Goal: Contribute content: Add original content to the website for others to see

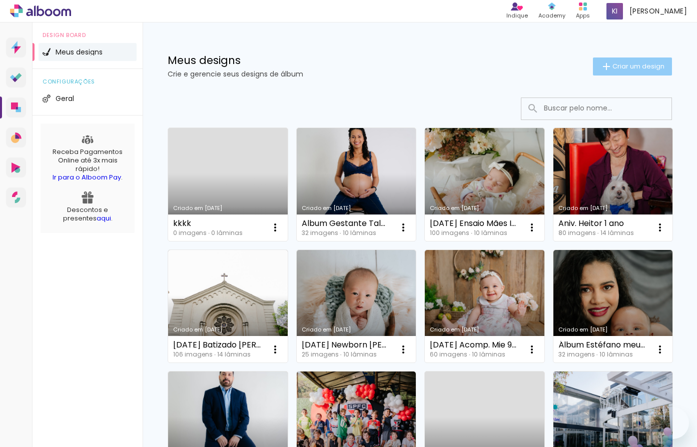
click at [626, 68] on span "Criar um design" at bounding box center [638, 66] width 52 height 7
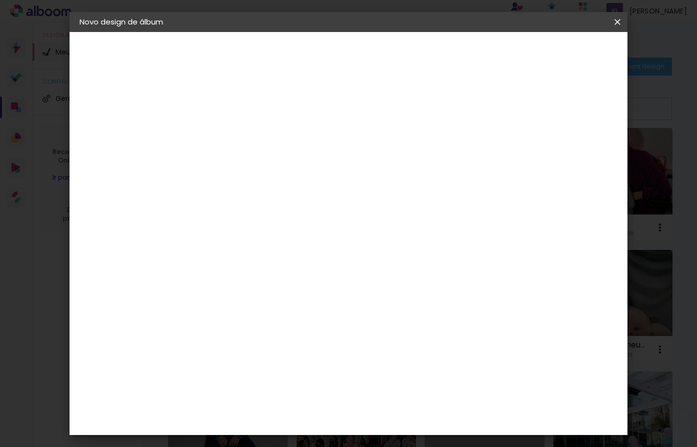
click at [243, 134] on input at bounding box center [243, 135] width 0 height 16
type input "[DATE] Aniv. [PERSON_NAME]"
type paper-input "[DATE] Aniv. [PERSON_NAME]"
click at [0, 0] on slot "Avançar" at bounding box center [0, 0] width 0 height 0
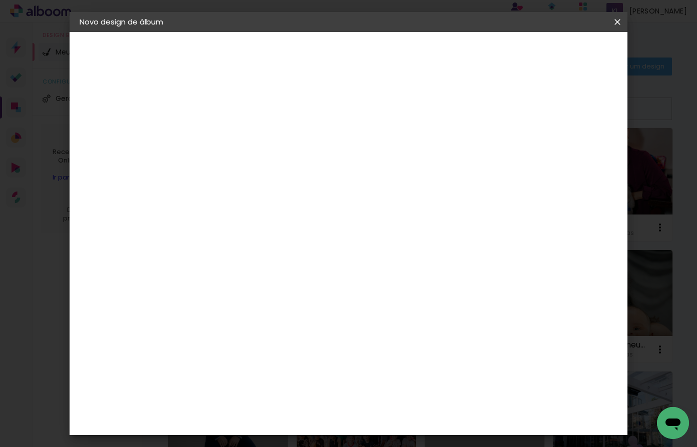
click at [269, 326] on paper-item "AlfaFotoBook" at bounding box center [269, 333] width 108 height 22
click at [0, 0] on slot "Avançar" at bounding box center [0, 0] width 0 height 0
click at [381, 347] on span "20.32 × 40 cm" at bounding box center [364, 360] width 33 height 27
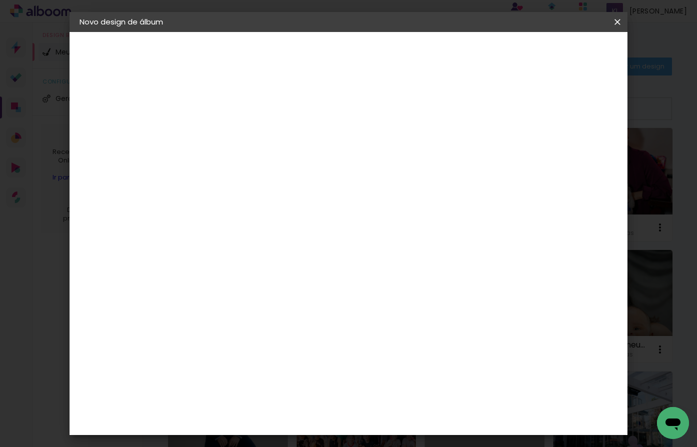
click at [0, 0] on slot "Avançar" at bounding box center [0, 0] width 0 height 0
click at [498, 108] on div at bounding box center [493, 108] width 9 height 9
type paper-checkbox "on"
click at [564, 53] on paper-button "Iniciar design" at bounding box center [532, 53] width 66 height 17
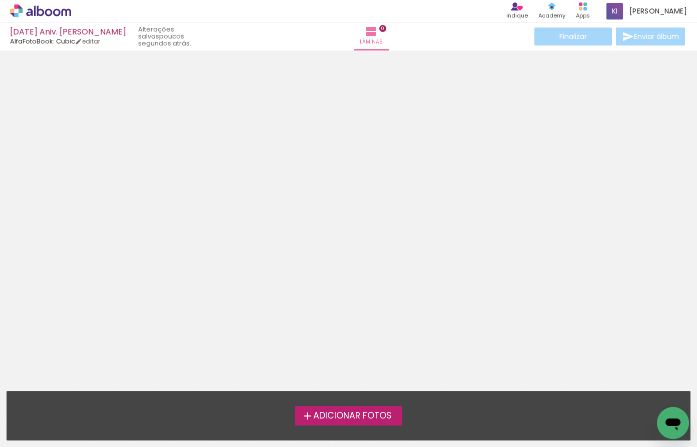
click at [351, 417] on span "Adicionar Fotos" at bounding box center [352, 416] width 79 height 9
click at [0, 0] on input "file" at bounding box center [0, 0] width 0 height 0
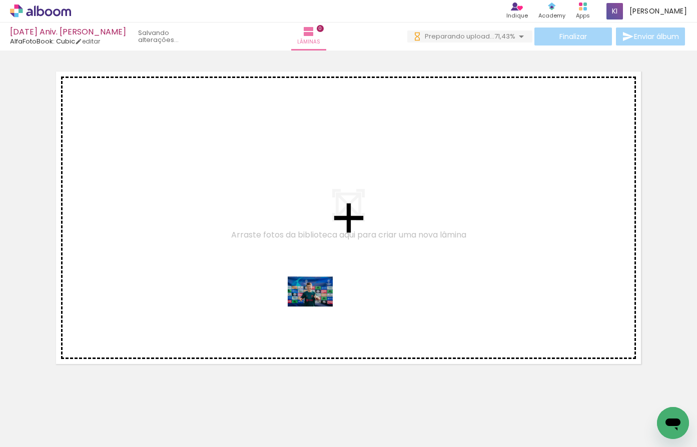
drag, startPoint x: 116, startPoint y: 413, endPoint x: 318, endPoint y: 307, distance: 227.8
click at [318, 307] on quentale-workspace at bounding box center [348, 223] width 697 height 447
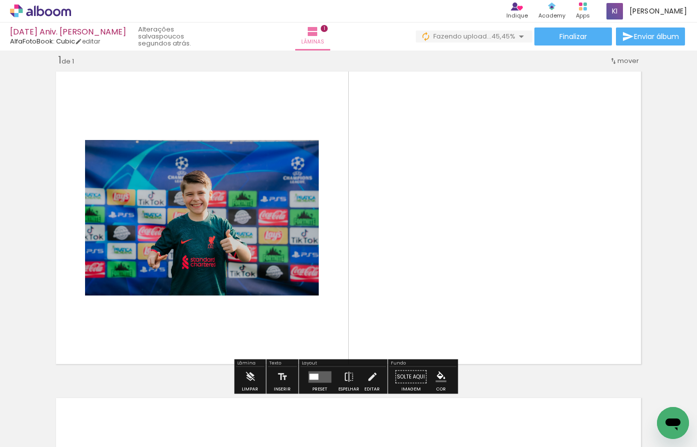
click at [322, 378] on quentale-layouter at bounding box center [319, 377] width 23 height 12
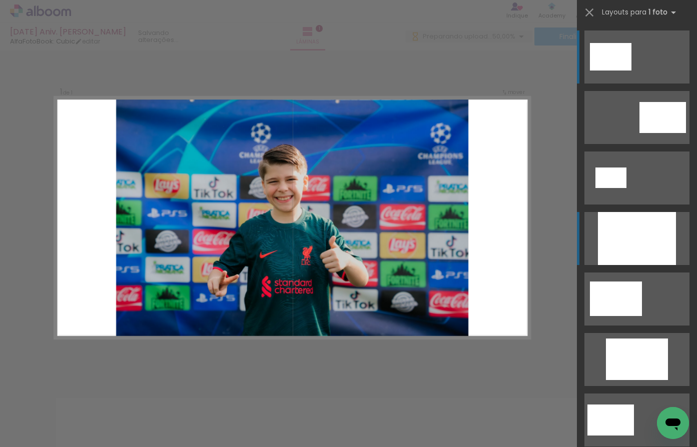
click at [634, 237] on div at bounding box center [637, 238] width 78 height 53
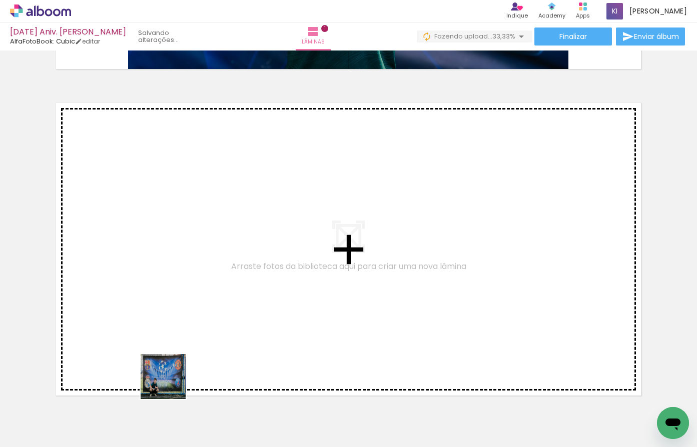
drag, startPoint x: 163, startPoint y: 418, endPoint x: 217, endPoint y: 417, distance: 54.0
click at [190, 312] on quentale-workspace at bounding box center [348, 223] width 697 height 447
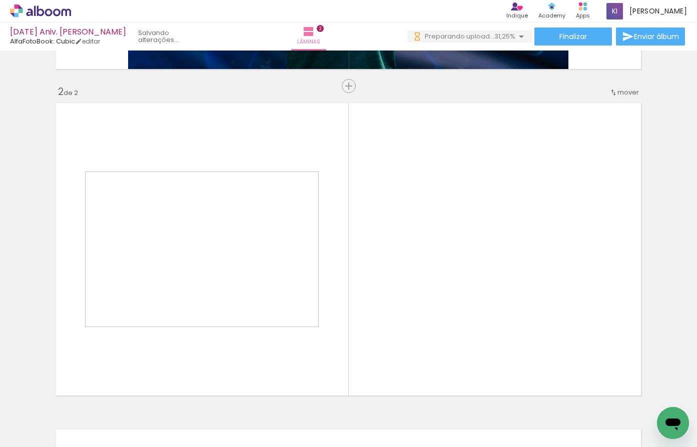
drag, startPoint x: 217, startPoint y: 417, endPoint x: 258, endPoint y: 330, distance: 96.7
click at [258, 330] on quentale-workspace at bounding box center [348, 223] width 697 height 447
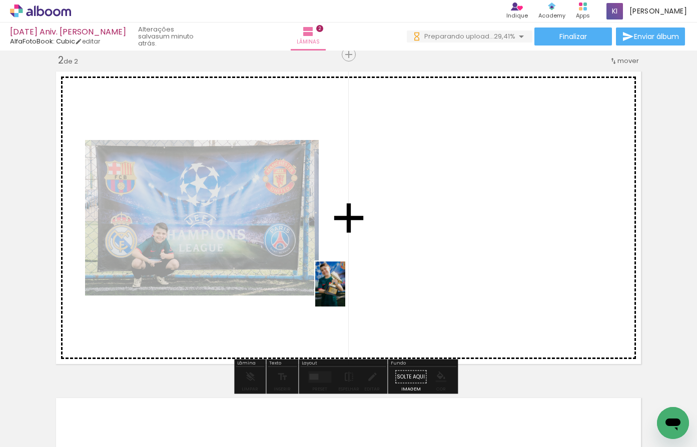
drag, startPoint x: 266, startPoint y: 418, endPoint x: 345, endPoint y: 292, distance: 149.5
click at [345, 292] on quentale-workspace at bounding box center [348, 223] width 697 height 447
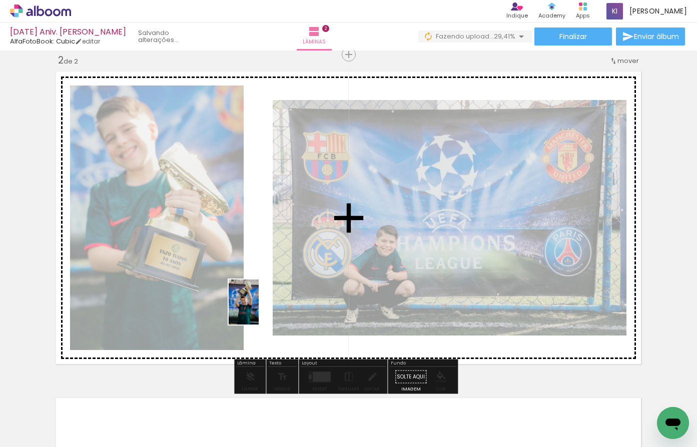
drag, startPoint x: 217, startPoint y: 421, endPoint x: 259, endPoint y: 310, distance: 118.7
click at [259, 310] on quentale-workspace at bounding box center [348, 223] width 697 height 447
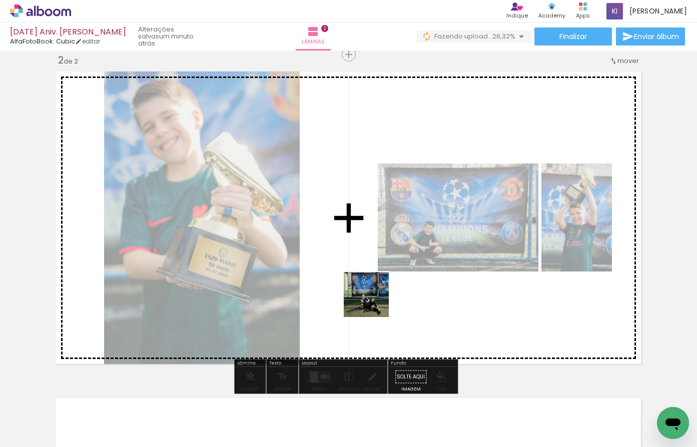
drag, startPoint x: 348, startPoint y: 418, endPoint x: 374, endPoint y: 302, distance: 118.8
click at [374, 302] on quentale-workspace at bounding box center [348, 223] width 697 height 447
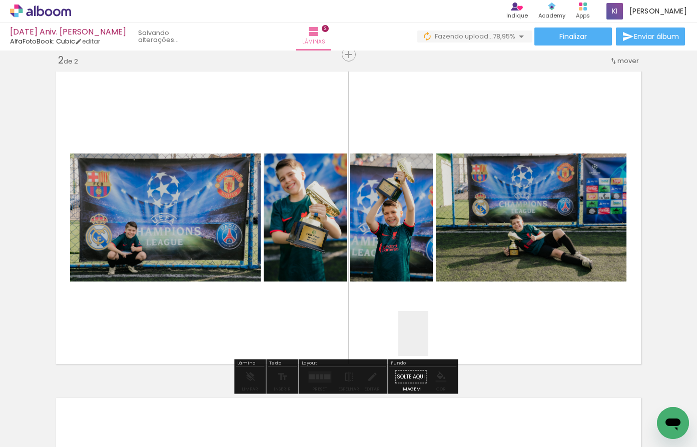
drag, startPoint x: 389, startPoint y: 410, endPoint x: 441, endPoint y: 322, distance: 102.5
click at [441, 322] on quentale-workspace at bounding box center [348, 223] width 697 height 447
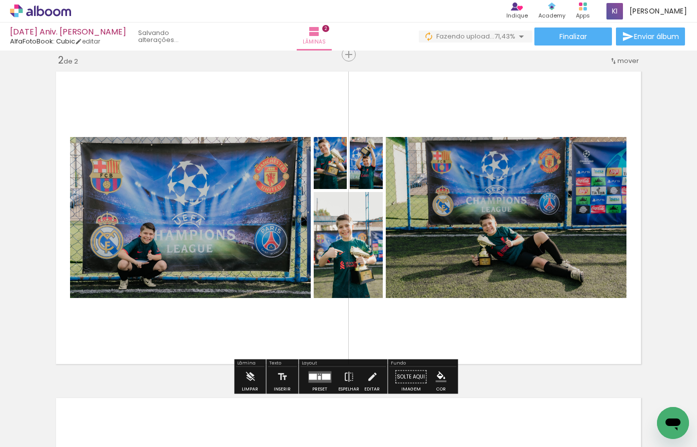
click at [324, 374] on div at bounding box center [326, 377] width 9 height 6
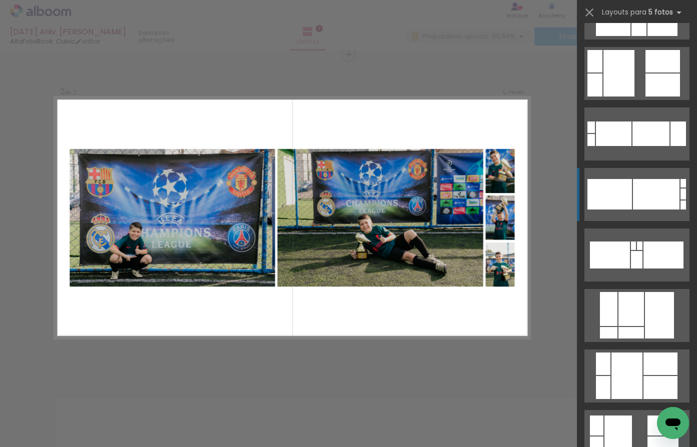
scroll to position [504, 0]
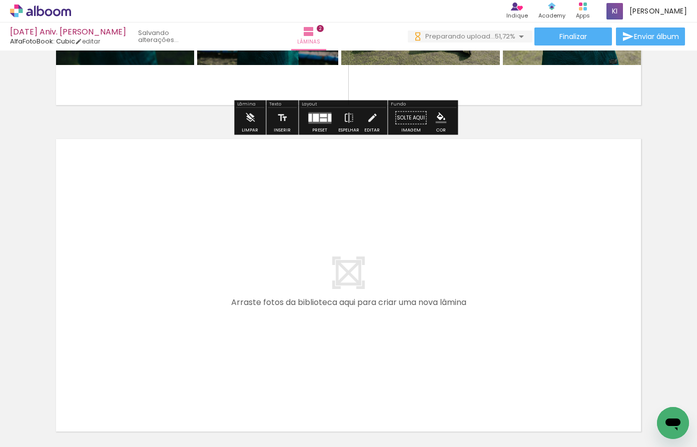
scroll to position [659, 0]
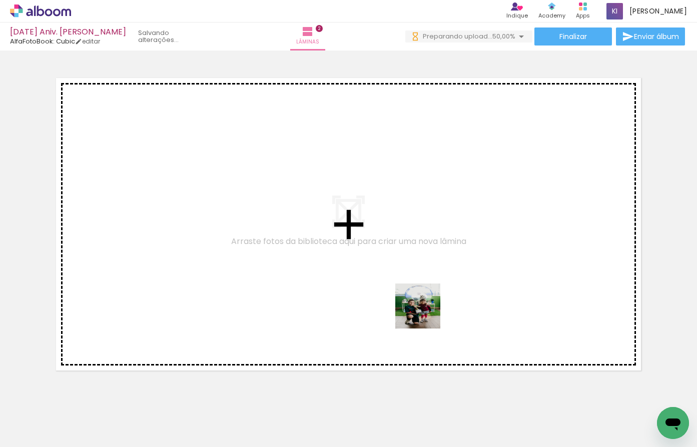
drag, startPoint x: 440, startPoint y: 416, endPoint x: 425, endPoint y: 314, distance: 103.2
click at [425, 314] on quentale-workspace at bounding box center [348, 223] width 697 height 447
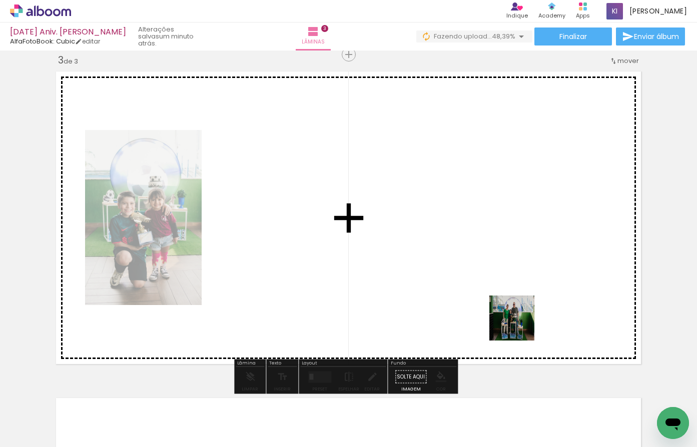
drag, startPoint x: 556, startPoint y: 414, endPoint x: 512, endPoint y: 303, distance: 119.0
click at [512, 303] on quentale-workspace at bounding box center [348, 223] width 697 height 447
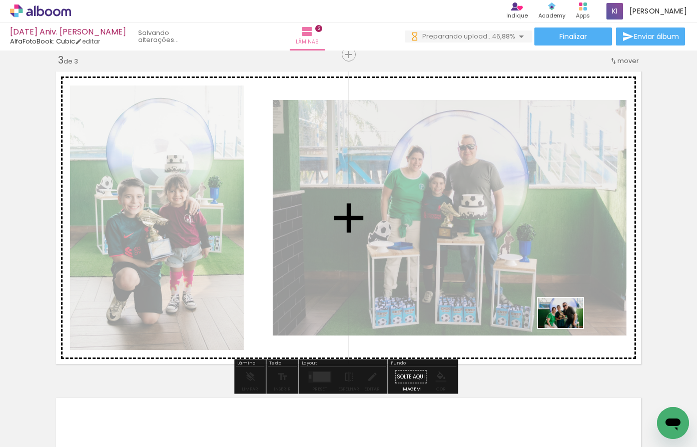
drag, startPoint x: 652, startPoint y: 412, endPoint x: 568, endPoint y: 328, distance: 118.9
click at [568, 328] on quentale-workspace at bounding box center [348, 223] width 697 height 447
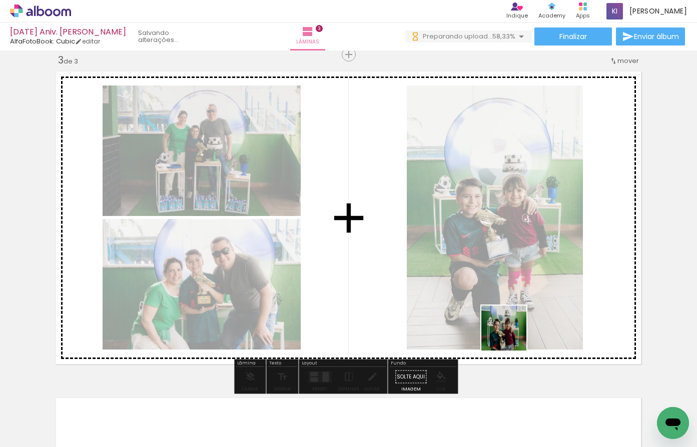
drag, startPoint x: 502, startPoint y: 420, endPoint x: 511, endPoint y: 336, distance: 84.6
click at [511, 336] on quentale-workspace at bounding box center [348, 223] width 697 height 447
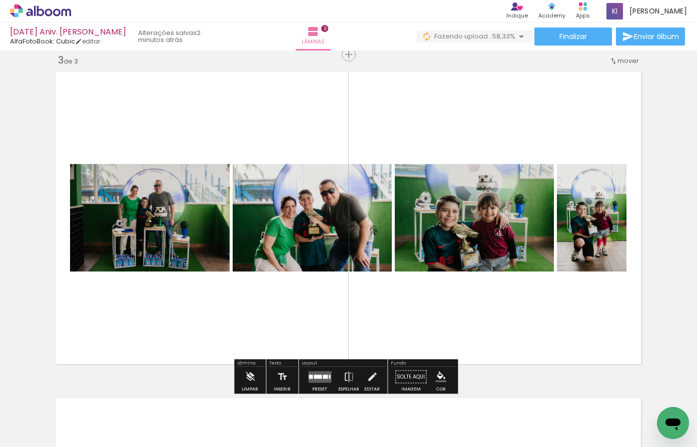
drag, startPoint x: 617, startPoint y: 417, endPoint x: 598, endPoint y: 329, distance: 89.7
click at [598, 329] on quentale-workspace at bounding box center [348, 223] width 697 height 447
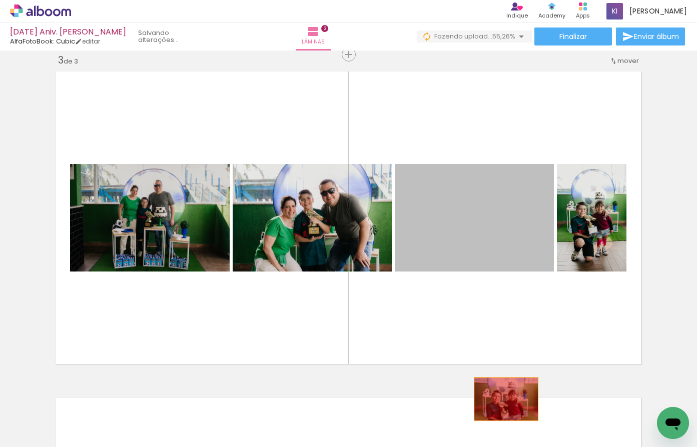
drag, startPoint x: 499, startPoint y: 228, endPoint x: 599, endPoint y: 237, distance: 100.0
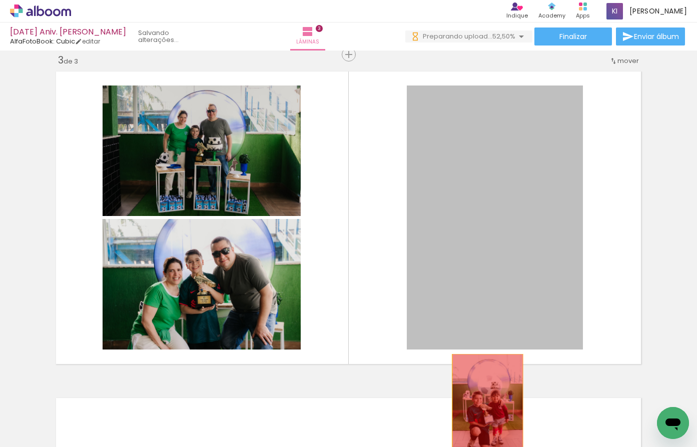
drag, startPoint x: 504, startPoint y: 228, endPoint x: 484, endPoint y: 426, distance: 199.7
click at [484, 426] on quentale-workspace at bounding box center [348, 223] width 697 height 447
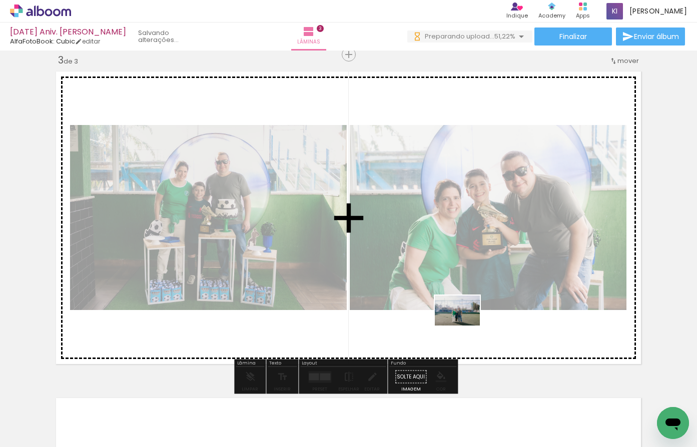
drag, startPoint x: 441, startPoint y: 422, endPoint x: 465, endPoint y: 326, distance: 99.5
click at [465, 326] on quentale-workspace at bounding box center [348, 223] width 697 height 447
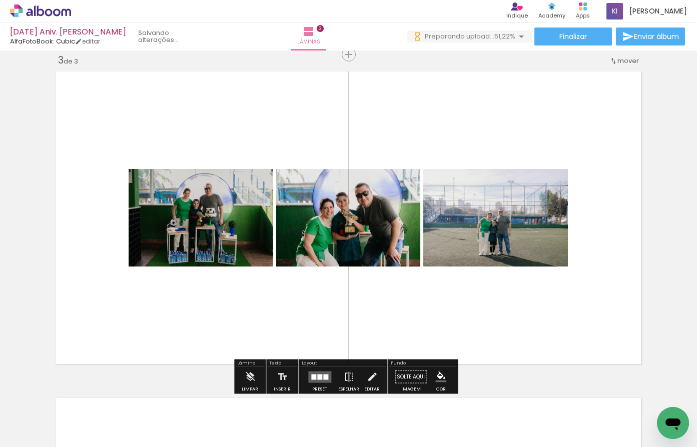
scroll to position [0, 0]
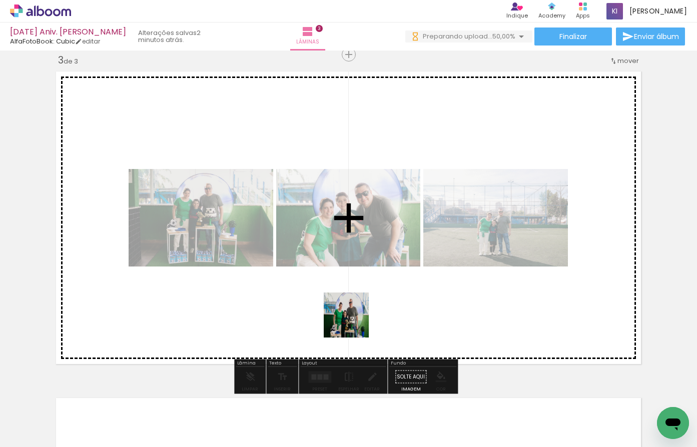
drag, startPoint x: 331, startPoint y: 412, endPoint x: 354, endPoint y: 323, distance: 92.5
click at [354, 323] on quentale-workspace at bounding box center [348, 223] width 697 height 447
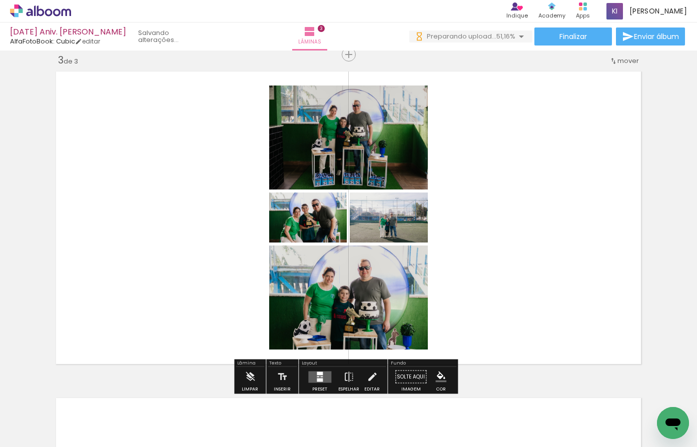
click at [319, 376] on quentale-layouter at bounding box center [319, 377] width 23 height 12
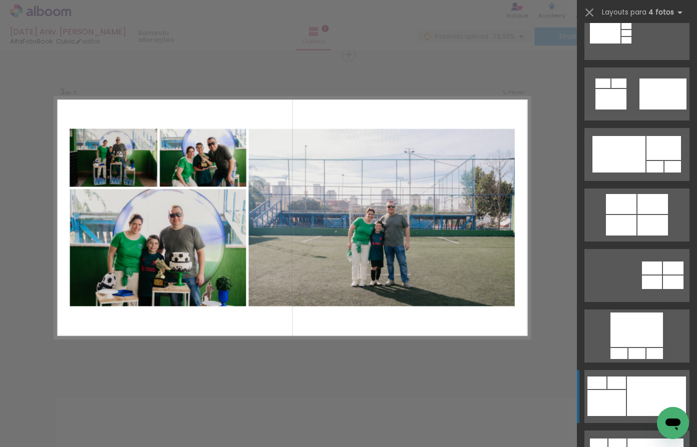
click at [630, 359] on div at bounding box center [636, 353] width 17 height 11
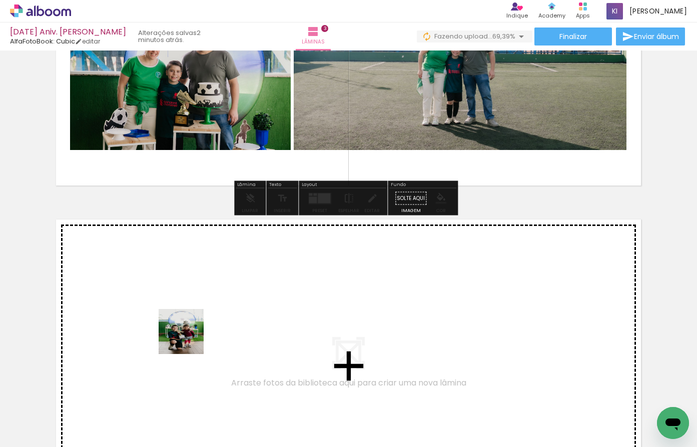
drag, startPoint x: 158, startPoint y: 414, endPoint x: 189, endPoint y: 339, distance: 80.5
click at [189, 339] on quentale-workspace at bounding box center [348, 223] width 697 height 447
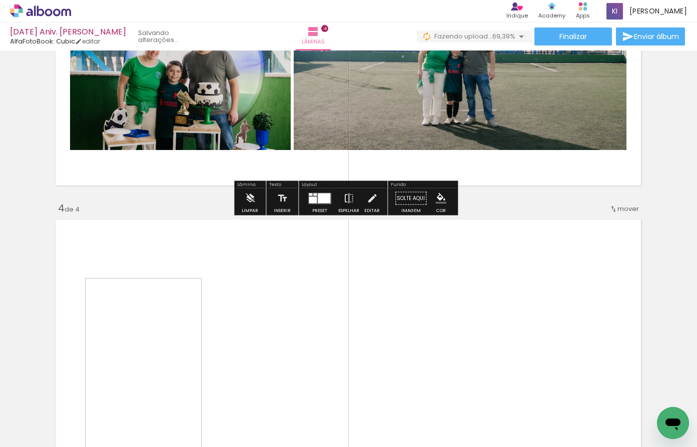
drag, startPoint x: 212, startPoint y: 411, endPoint x: 242, endPoint y: 321, distance: 94.9
click at [242, 321] on quentale-workspace at bounding box center [348, 223] width 697 height 447
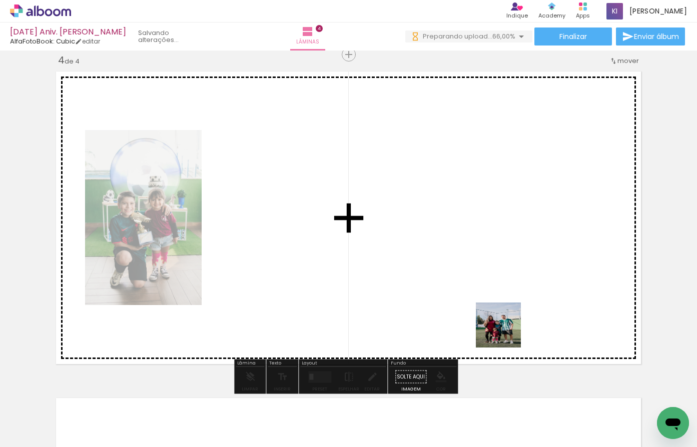
drag, startPoint x: 507, startPoint y: 415, endPoint x: 506, endPoint y: 333, distance: 82.6
click at [506, 333] on quentale-workspace at bounding box center [348, 223] width 697 height 447
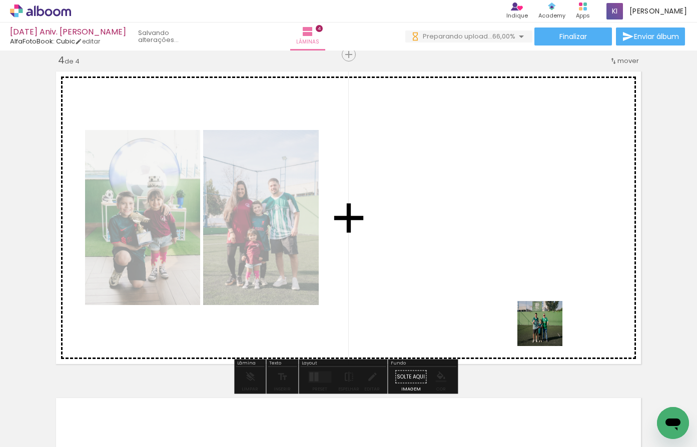
drag, startPoint x: 560, startPoint y: 413, endPoint x: 547, endPoint y: 331, distance: 83.0
click at [547, 331] on quentale-workspace at bounding box center [348, 223] width 697 height 447
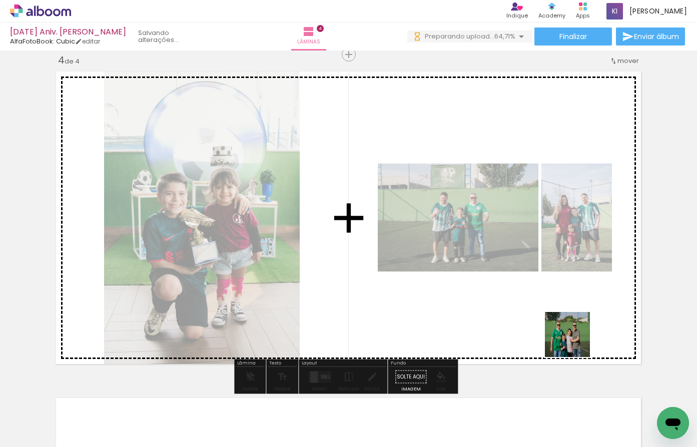
drag, startPoint x: 616, startPoint y: 413, endPoint x: 575, endPoint y: 342, distance: 81.9
click at [575, 342] on quentale-workspace at bounding box center [348, 223] width 697 height 447
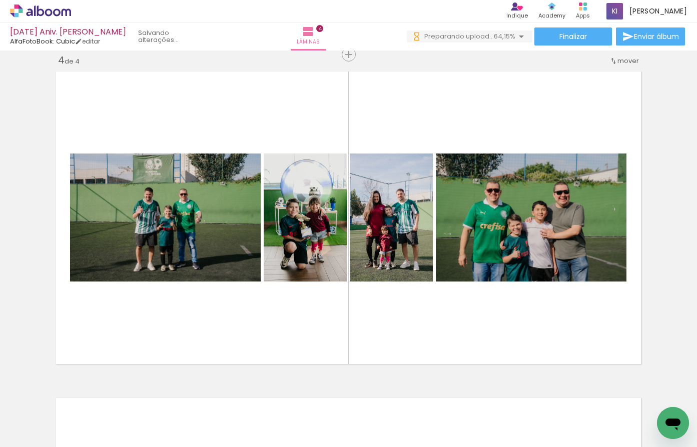
drag, startPoint x: 167, startPoint y: 443, endPoint x: 232, endPoint y: 452, distance: 65.2
click at [232, 447] on html "link( href="../../bower_components/polymer/polymer.html" rel="import" ) picture…" at bounding box center [348, 223] width 697 height 447
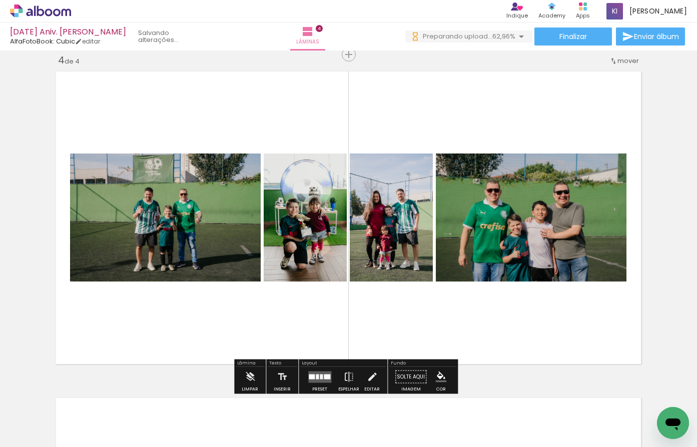
click at [317, 376] on quentale-layouter at bounding box center [319, 377] width 23 height 12
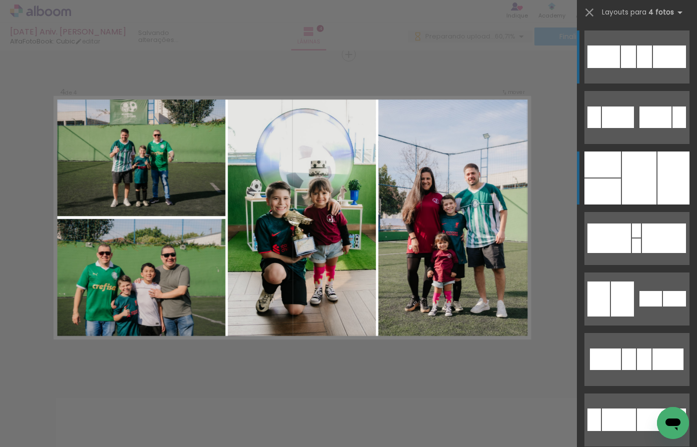
click at [666, 187] on div at bounding box center [673, 178] width 32 height 53
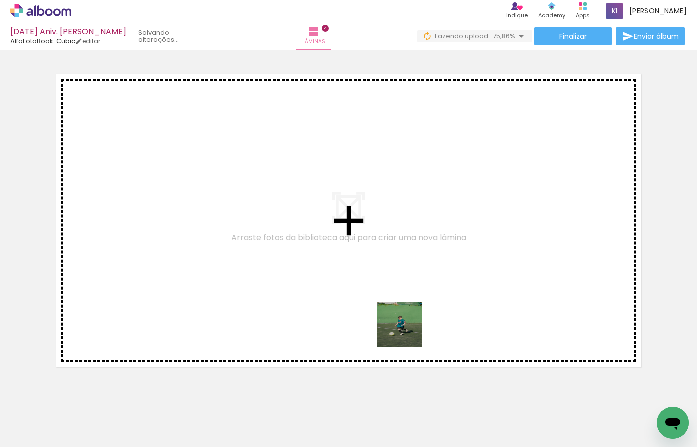
drag, startPoint x: 390, startPoint y: 417, endPoint x: 407, endPoint y: 332, distance: 86.1
click at [407, 332] on quentale-workspace at bounding box center [348, 223] width 697 height 447
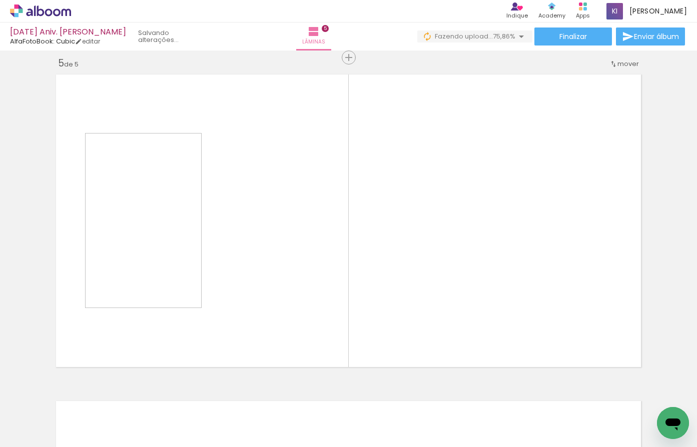
drag, startPoint x: 505, startPoint y: 414, endPoint x: 501, endPoint y: 338, distance: 76.1
click at [501, 338] on quentale-workspace at bounding box center [348, 223] width 697 height 447
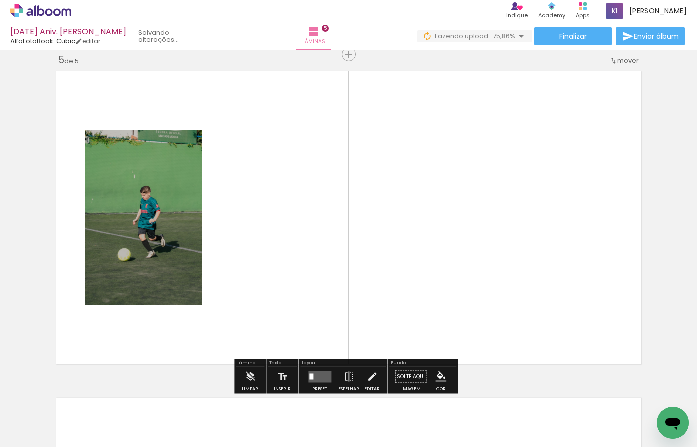
drag, startPoint x: 563, startPoint y: 408, endPoint x: 554, endPoint y: 328, distance: 81.0
click at [554, 328] on quentale-workspace at bounding box center [348, 223] width 697 height 447
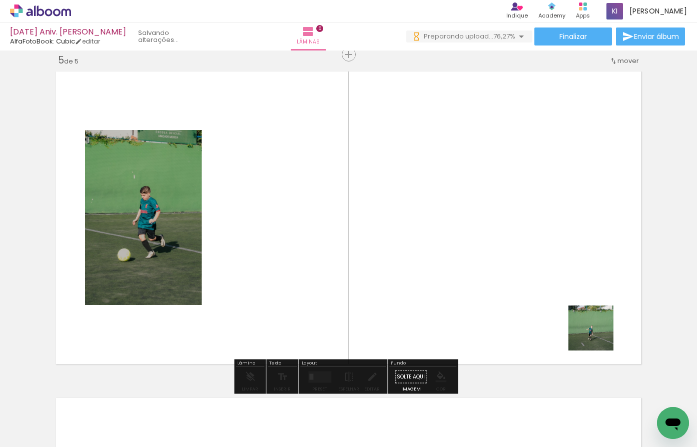
drag, startPoint x: 627, startPoint y: 407, endPoint x: 451, endPoint y: 444, distance: 179.8
click at [591, 321] on quentale-workspace at bounding box center [348, 223] width 697 height 447
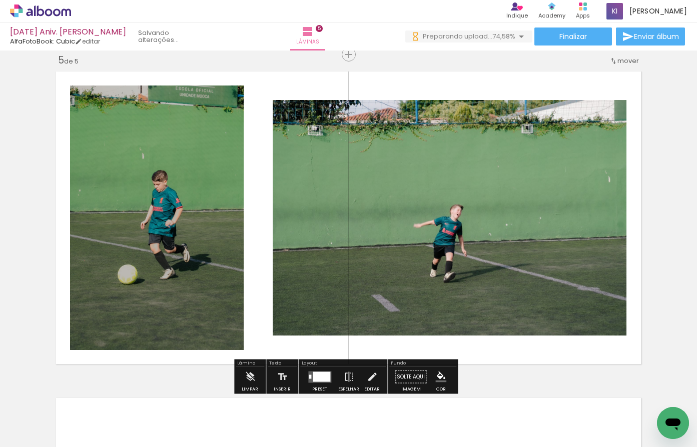
click at [82, 444] on iron-horizontal-list at bounding box center [72, 416] width 20 height 63
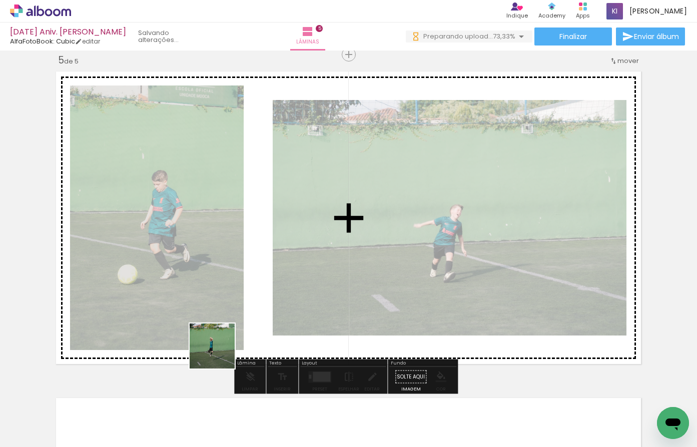
drag, startPoint x: 195, startPoint y: 416, endPoint x: 236, endPoint y: 315, distance: 108.8
click at [236, 315] on quentale-workspace at bounding box center [348, 223] width 697 height 447
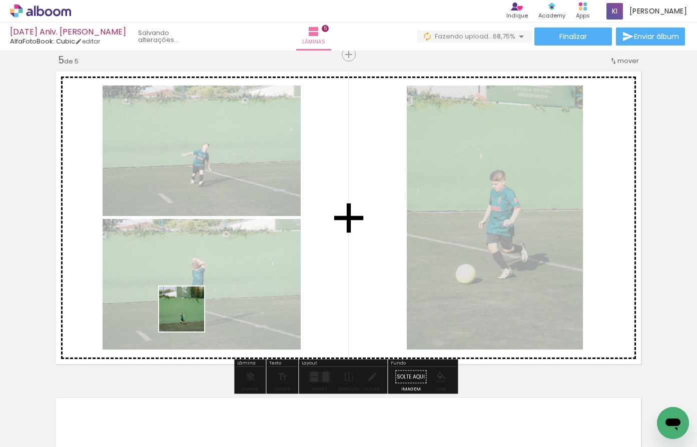
drag, startPoint x: 87, startPoint y: 409, endPoint x: 201, endPoint y: 310, distance: 151.8
click at [201, 310] on quentale-workspace at bounding box center [348, 223] width 697 height 447
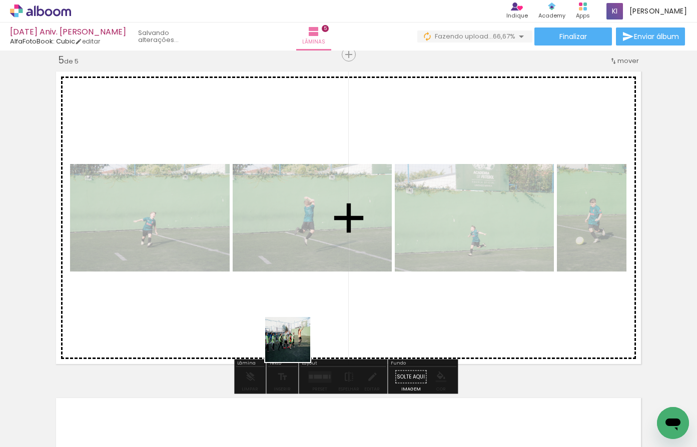
drag, startPoint x: 256, startPoint y: 417, endPoint x: 295, endPoint y: 347, distance: 80.2
click at [295, 347] on quentale-workspace at bounding box center [348, 223] width 697 height 447
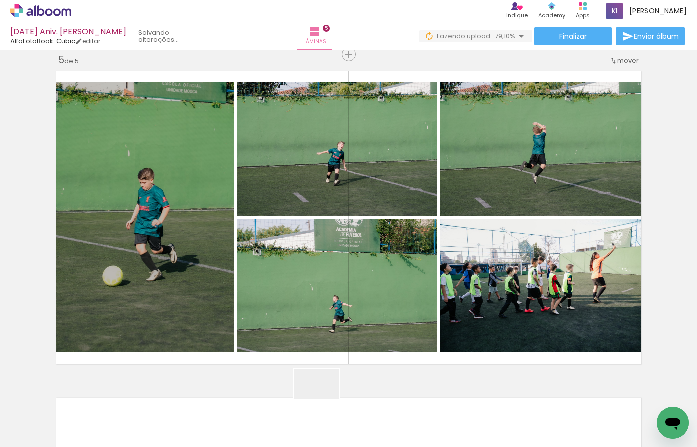
drag, startPoint x: 318, startPoint y: 412, endPoint x: 352, endPoint y: 327, distance: 91.8
click at [352, 327] on quentale-workspace at bounding box center [348, 223] width 697 height 447
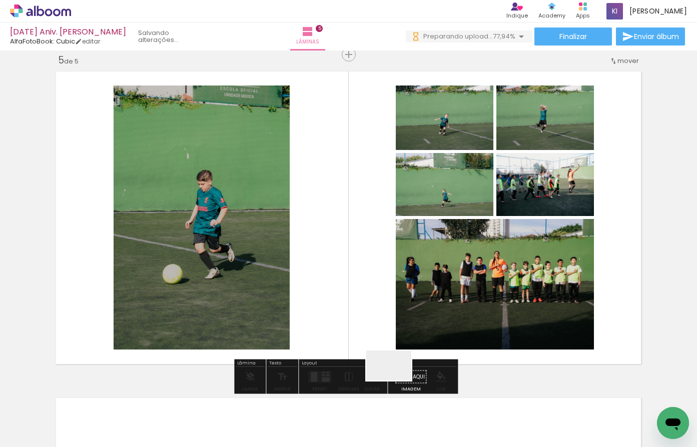
drag, startPoint x: 379, startPoint y: 420, endPoint x: 411, endPoint y: 338, distance: 87.8
click at [411, 338] on quentale-workspace at bounding box center [348, 223] width 697 height 447
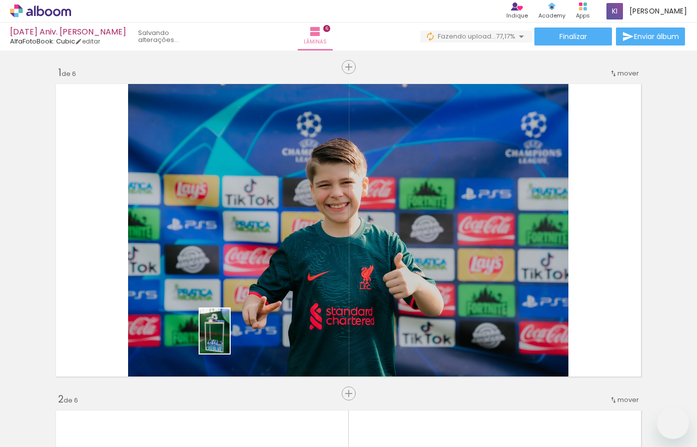
click at [239, 327] on quentale-workspace at bounding box center [348, 223] width 697 height 447
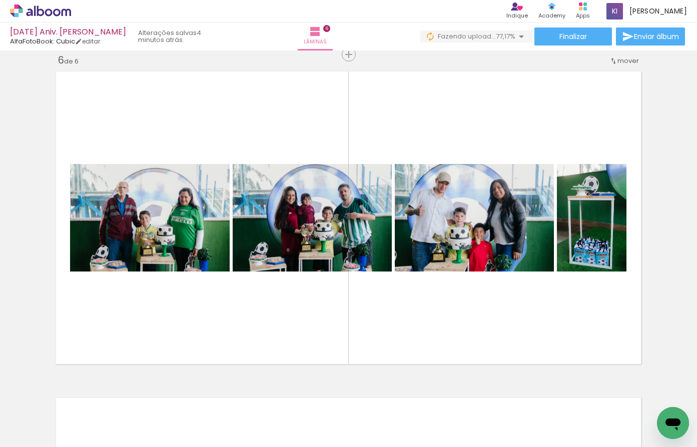
scroll to position [0, 1604]
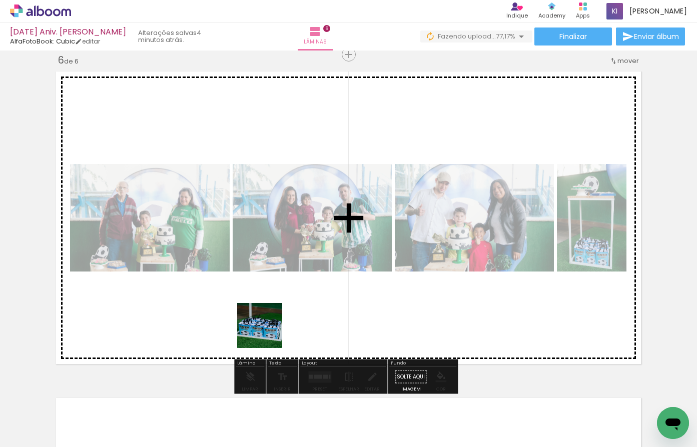
drag, startPoint x: 243, startPoint y: 415, endPoint x: 268, endPoint y: 330, distance: 88.6
click at [268, 330] on quentale-workspace at bounding box center [348, 223] width 697 height 447
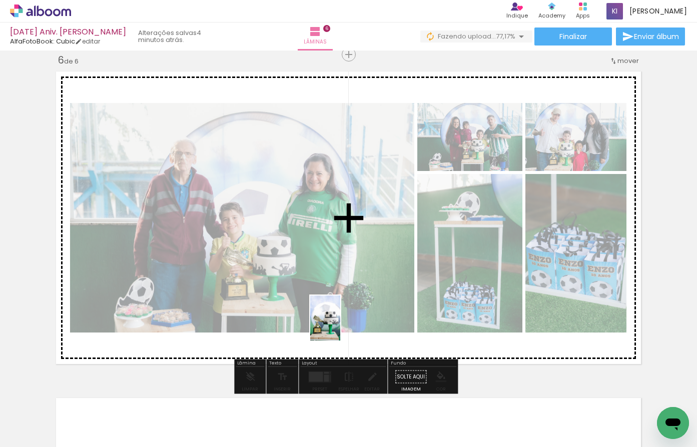
drag, startPoint x: 292, startPoint y: 419, endPoint x: 340, endPoint y: 326, distance: 105.4
click at [340, 326] on quentale-workspace at bounding box center [348, 223] width 697 height 447
